Goal: Information Seeking & Learning: Learn about a topic

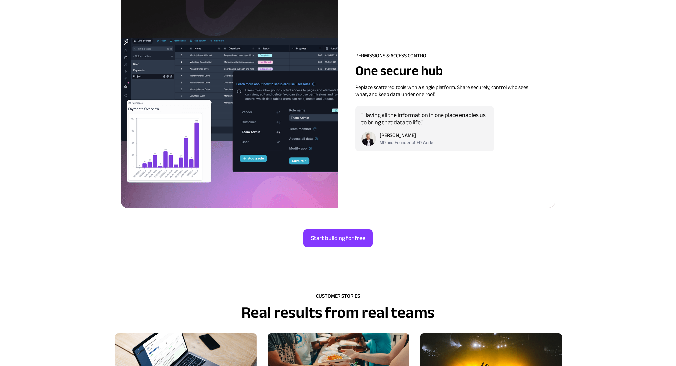
scroll to position [1802, 0]
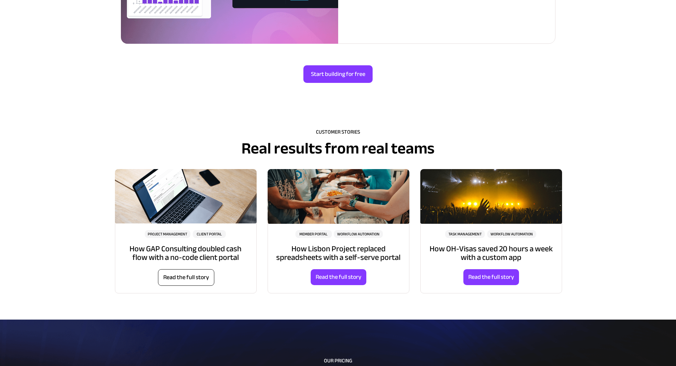
click at [185, 283] on link "Read the full story" at bounding box center [186, 277] width 56 height 17
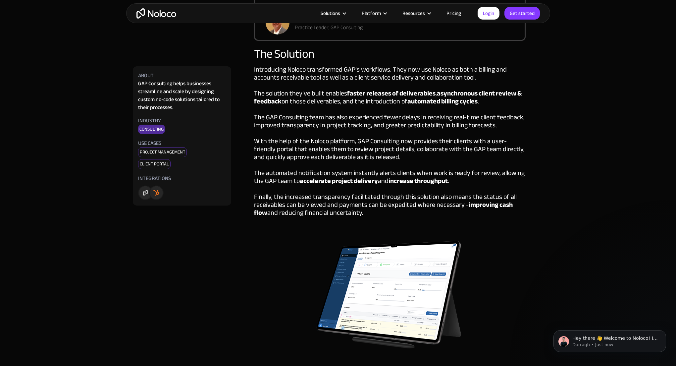
scroll to position [665, 0]
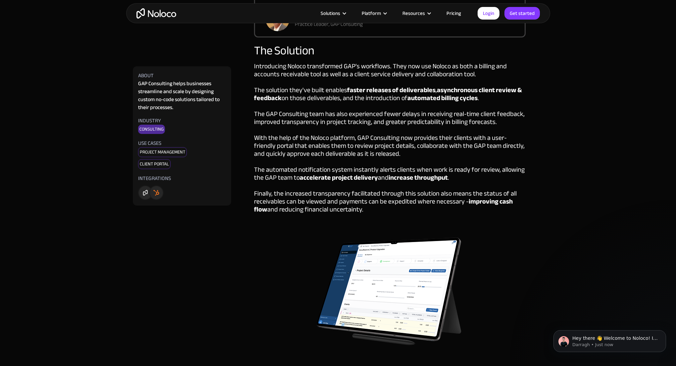
click at [150, 12] on img "home" at bounding box center [157, 13] width 40 height 10
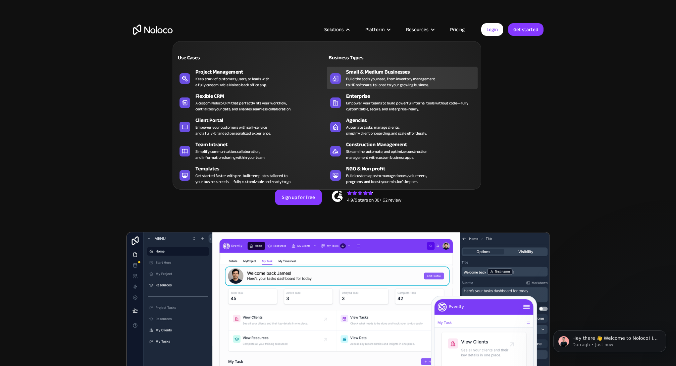
click at [396, 74] on div "Small & Medium Businesses" at bounding box center [413, 72] width 135 height 8
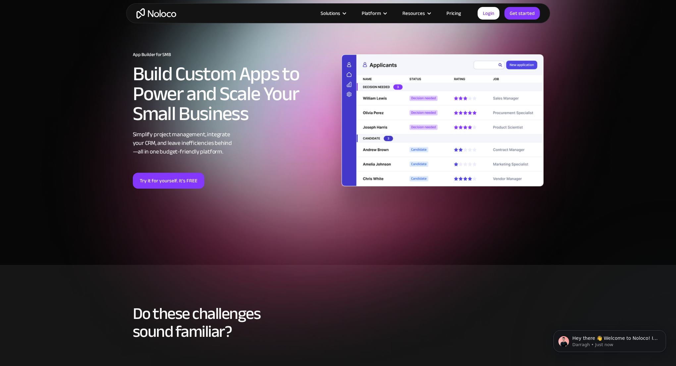
scroll to position [9, 0]
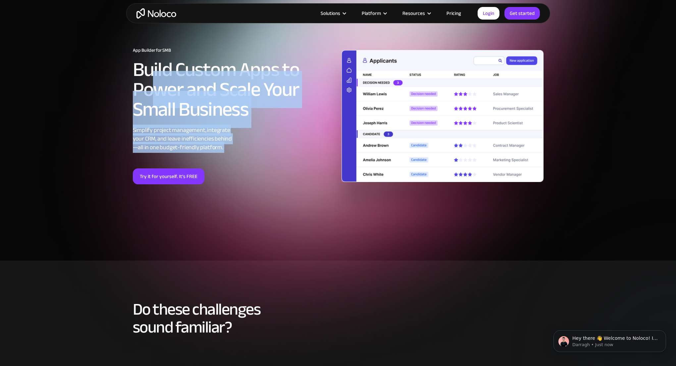
drag, startPoint x: 229, startPoint y: 155, endPoint x: 145, endPoint y: 91, distance: 105.4
click at [148, 94] on div "App Builder for SMB Build Custom Apps to Power and Scale Your Small Business Si…" at bounding box center [234, 116] width 209 height 137
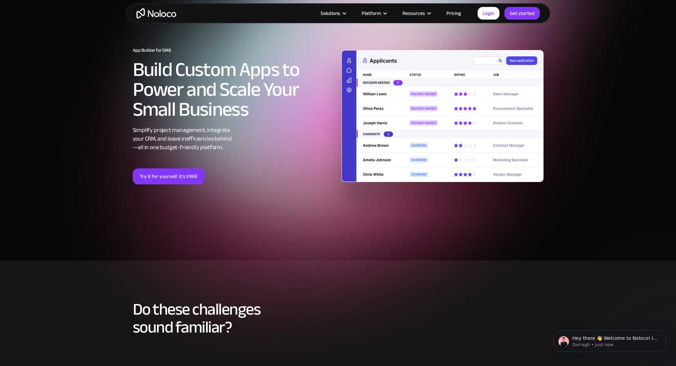
click at [145, 90] on h2 "Build Custom Apps to Power and Scale Your Small Business" at bounding box center [234, 90] width 202 height 60
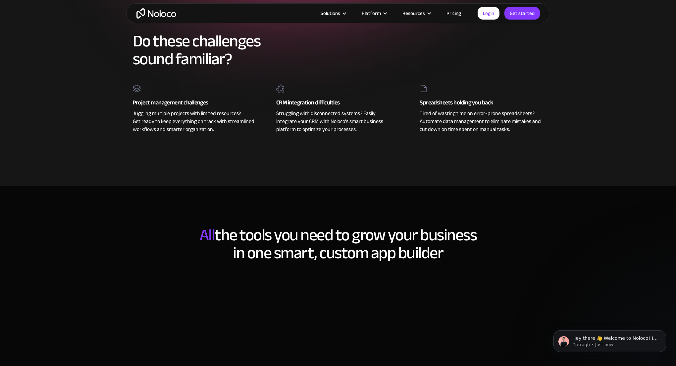
scroll to position [451, 0]
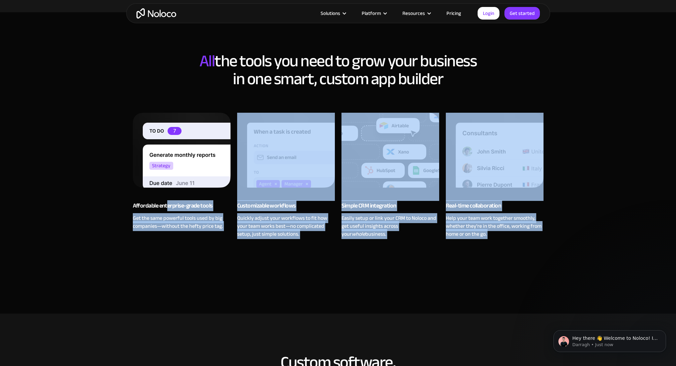
drag, startPoint x: 167, startPoint y: 209, endPoint x: 301, endPoint y: 245, distance: 138.6
click at [301, 245] on div "All the tools you need to grow your business in one smart, custom app builder A…" at bounding box center [338, 166] width 424 height 242
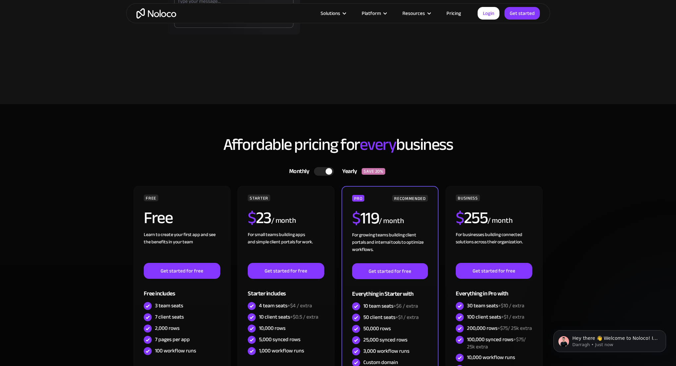
scroll to position [1767, 0]
